Goal: Task Accomplishment & Management: Complete application form

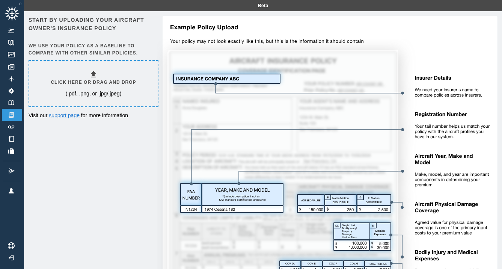
click at [105, 86] on h6 "Click here or drag and drop" at bounding box center [93, 82] width 85 height 7
click at [14, 65] on img at bounding box center [11, 66] width 8 height 5
click at [96, 77] on icon at bounding box center [93, 74] width 5 height 6
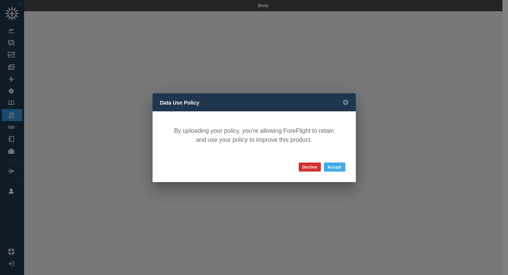
click at [339, 170] on button "Accept" at bounding box center [334, 166] width 21 height 9
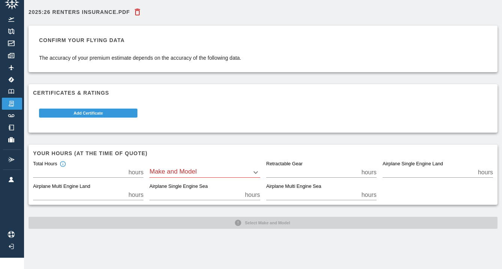
scroll to position [0, 1]
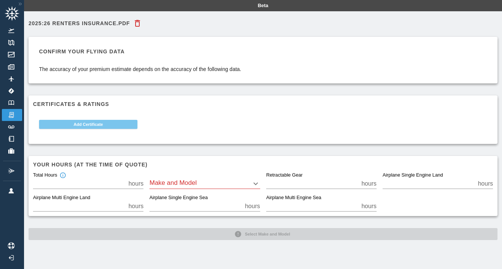
click at [89, 129] on button "Add Certificate" at bounding box center [88, 124] width 98 height 9
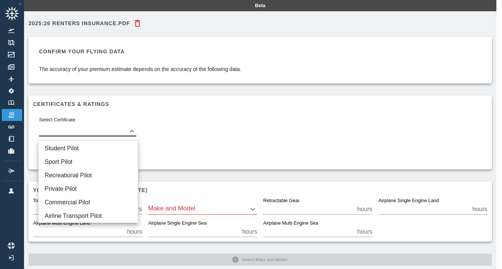
scroll to position [0, 0]
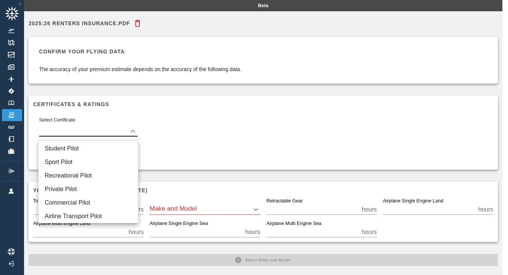
click at [133, 134] on body "Beta 2025:26 renters insurance.pdf Confirm your flying data The accuracy of you…" at bounding box center [254, 137] width 508 height 275
click at [82, 205] on li "Commercial Pilot" at bounding box center [88, 203] width 99 height 14
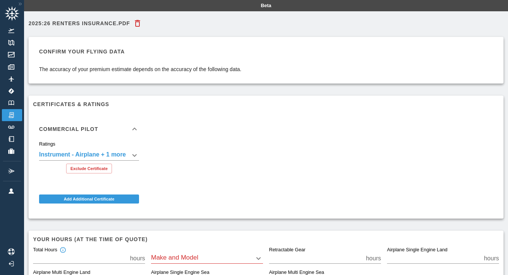
click at [134, 158] on body "**********" at bounding box center [254, 137] width 508 height 275
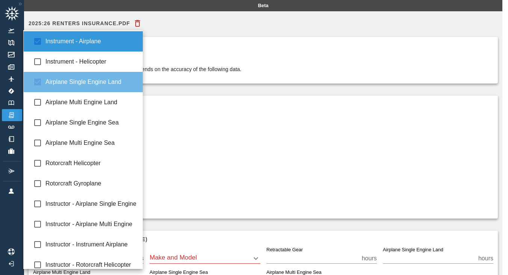
click at [120, 85] on span "Airplane Single Engine Land" at bounding box center [91, 81] width 92 height 9
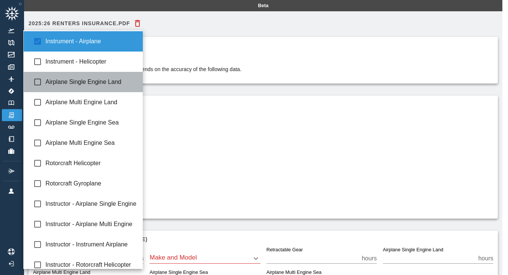
click at [120, 85] on span "Airplane Single Engine Land" at bounding box center [91, 81] width 92 height 9
type input "**********"
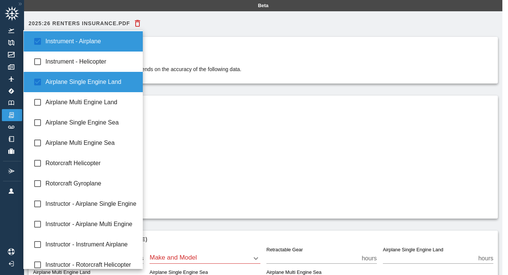
click at [211, 169] on div at bounding box center [254, 137] width 508 height 275
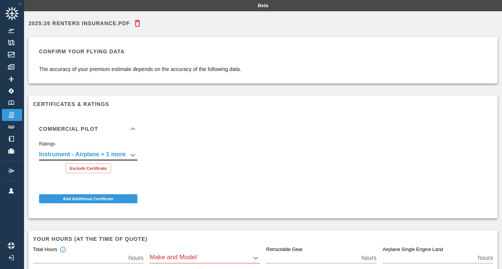
scroll to position [70, 0]
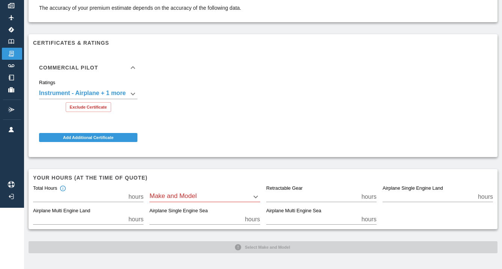
click at [56, 189] on div "Total Hours" at bounding box center [49, 188] width 33 height 7
click at [56, 192] on input "***" at bounding box center [79, 197] width 92 height 11
click at [357, 194] on input "*" at bounding box center [312, 197] width 92 height 11
type input "***"
click at [349, 195] on input "*" at bounding box center [312, 197] width 92 height 11
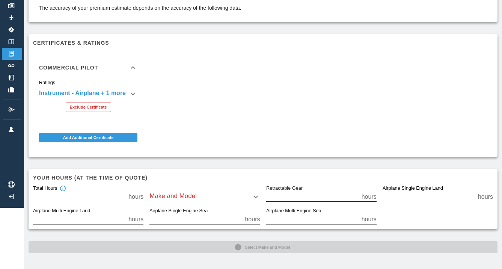
click at [358, 192] on input "*" at bounding box center [312, 197] width 92 height 11
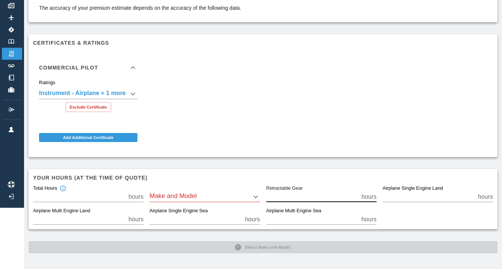
click at [358, 192] on input "*" at bounding box center [312, 197] width 92 height 11
type input "*"
click at [358, 192] on input "*" at bounding box center [312, 197] width 92 height 11
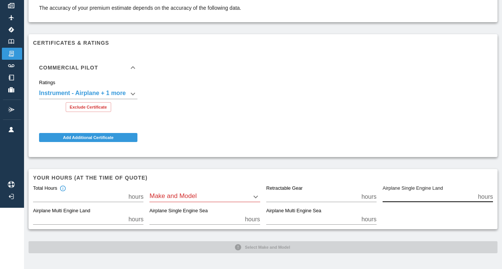
click at [466, 196] on input "*" at bounding box center [429, 197] width 92 height 11
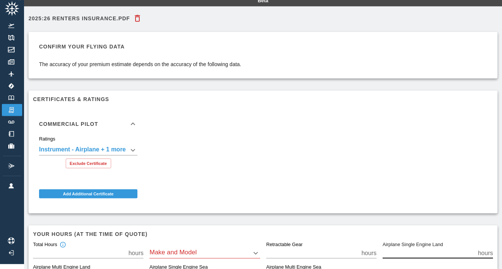
scroll to position [0, 0]
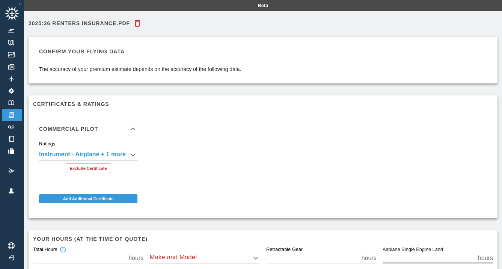
type input "***"
click at [142, 24] on icon "button" at bounding box center [137, 23] width 9 height 9
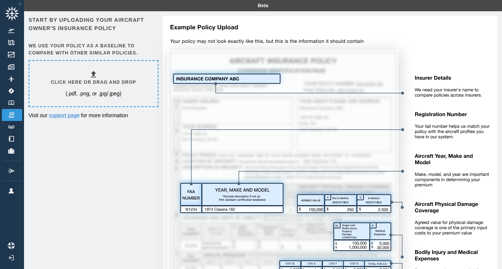
click at [235, 125] on img at bounding box center [327, 191] width 341 height 351
click at [246, 125] on img at bounding box center [327, 191] width 341 height 351
click at [260, 47] on img at bounding box center [327, 191] width 341 height 351
click at [14, 69] on img at bounding box center [11, 66] width 8 height 5
